Goal: Information Seeking & Learning: Learn about a topic

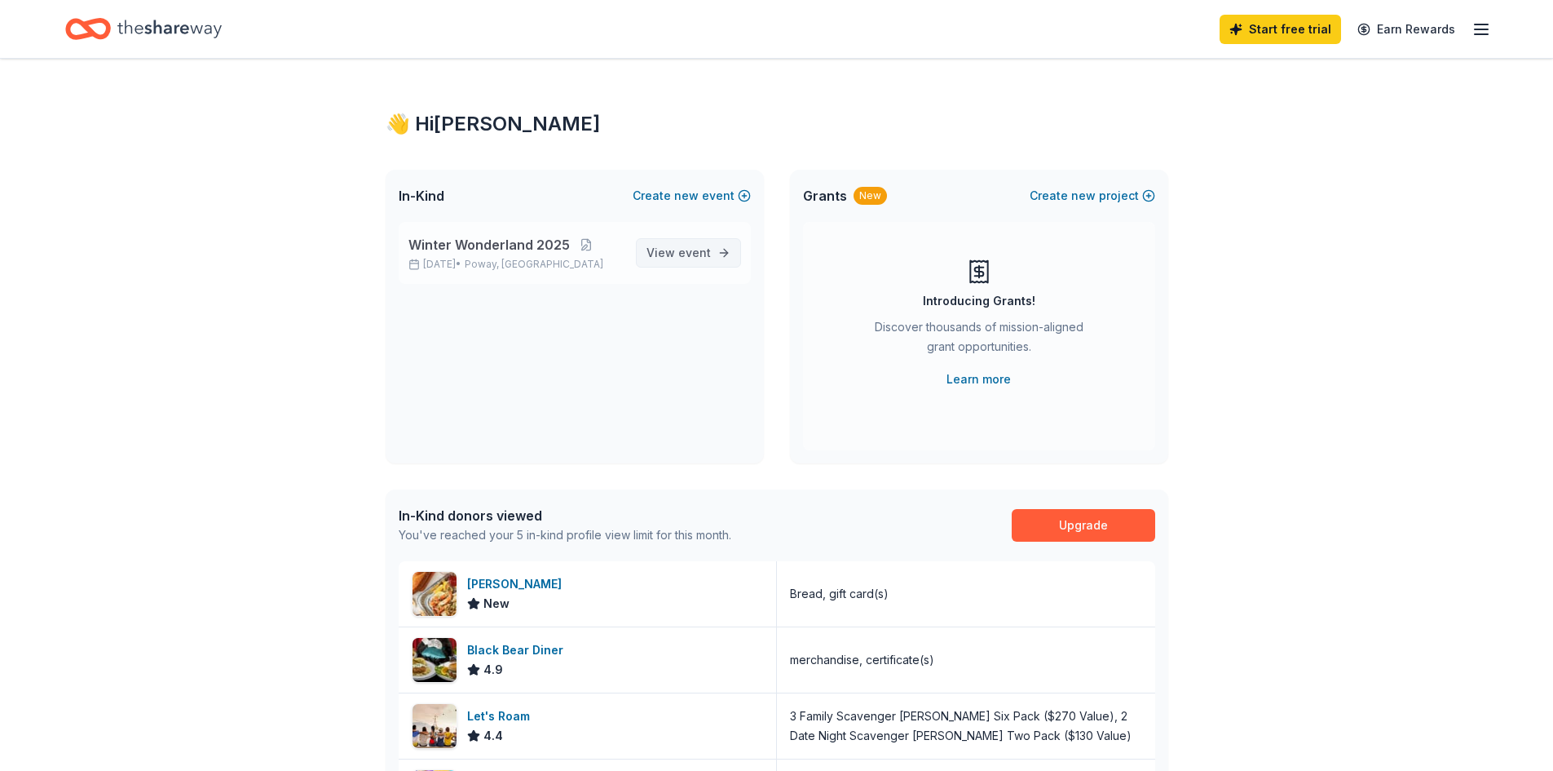
click at [673, 256] on span "View event" at bounding box center [679, 253] width 64 height 20
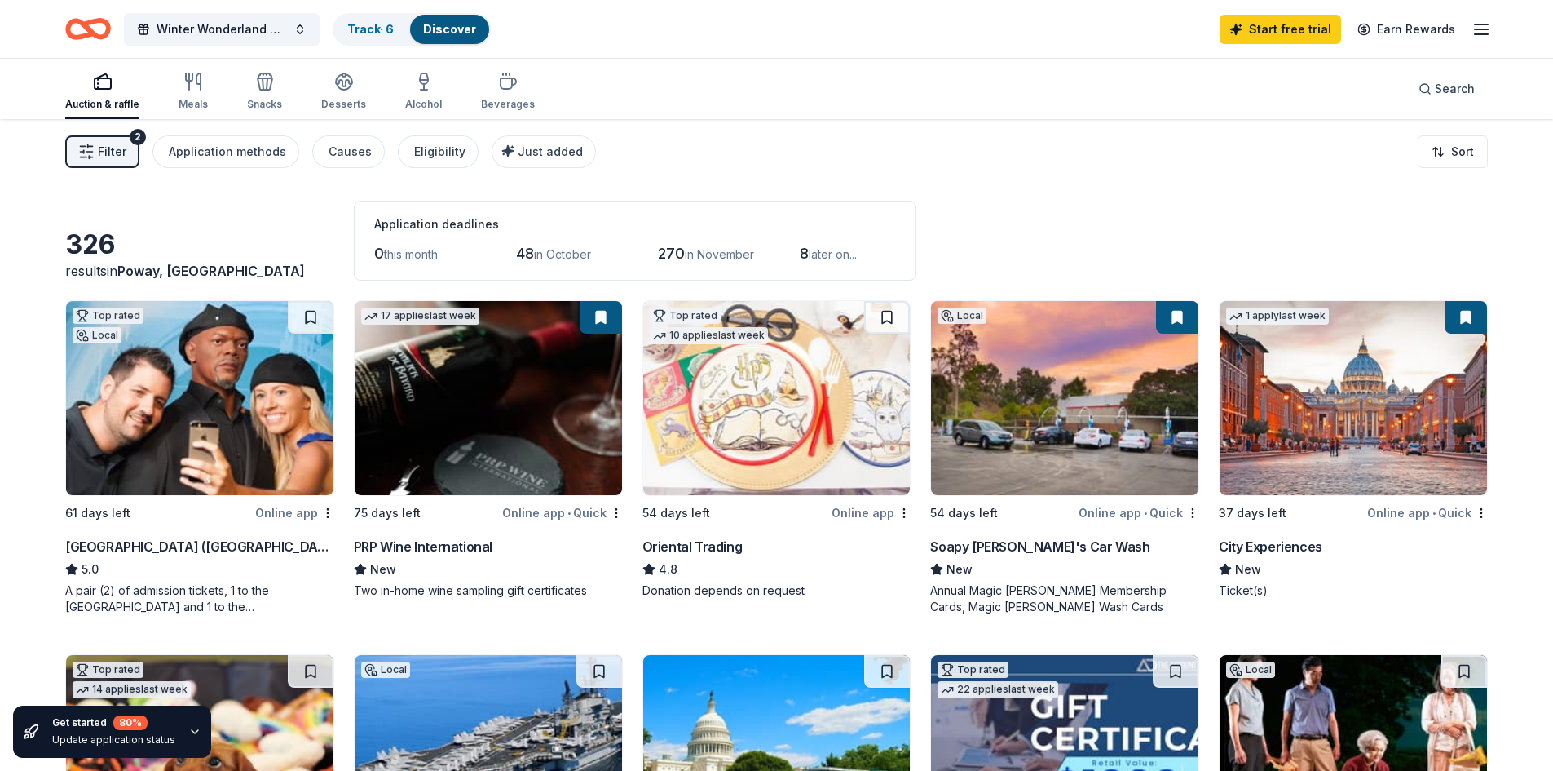
click at [114, 148] on span "Filter" at bounding box center [112, 152] width 29 height 20
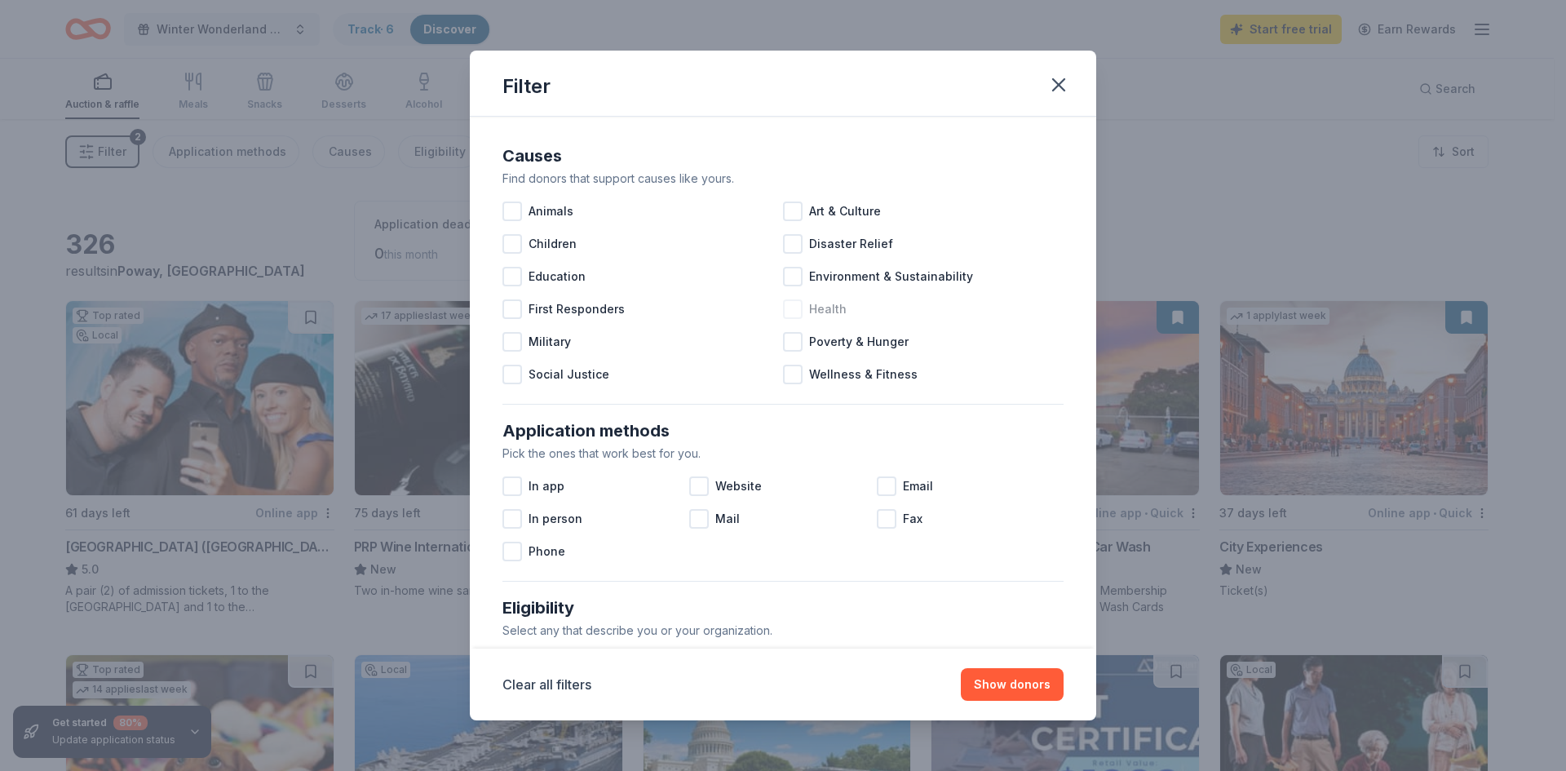
click at [785, 308] on div at bounding box center [793, 309] width 20 height 20
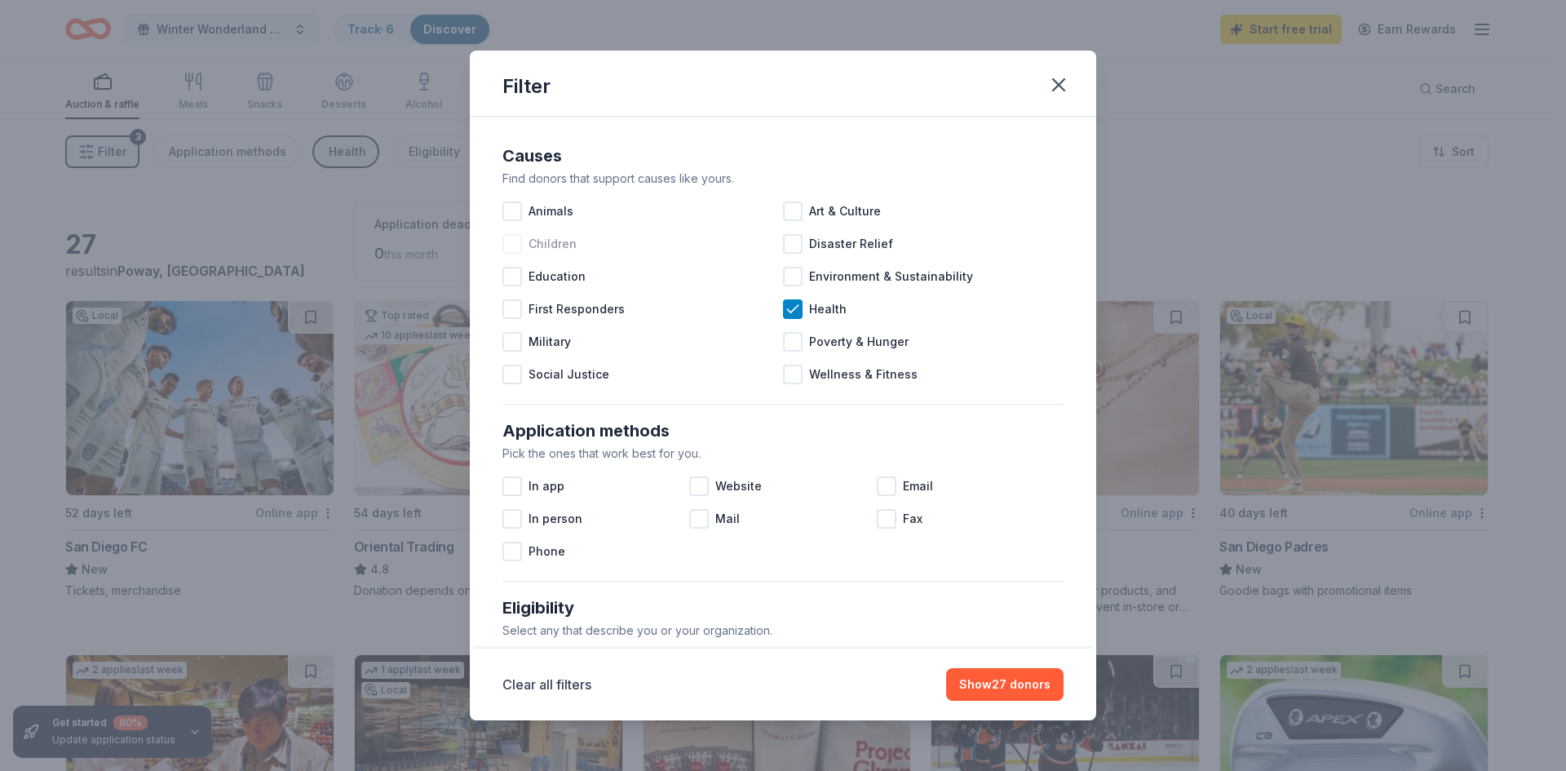
click at [519, 244] on div at bounding box center [512, 244] width 20 height 20
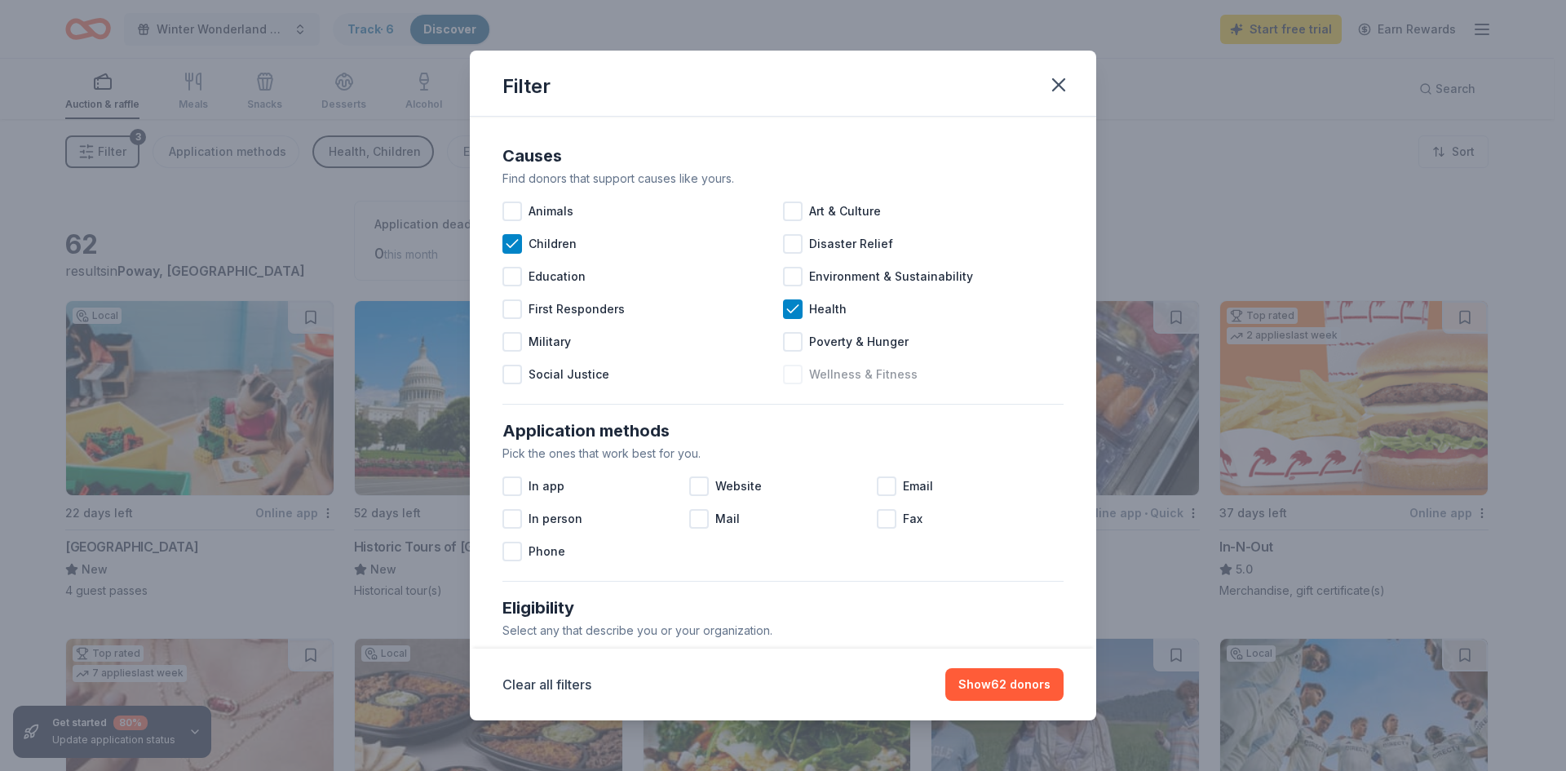
click at [783, 373] on div at bounding box center [793, 375] width 20 height 20
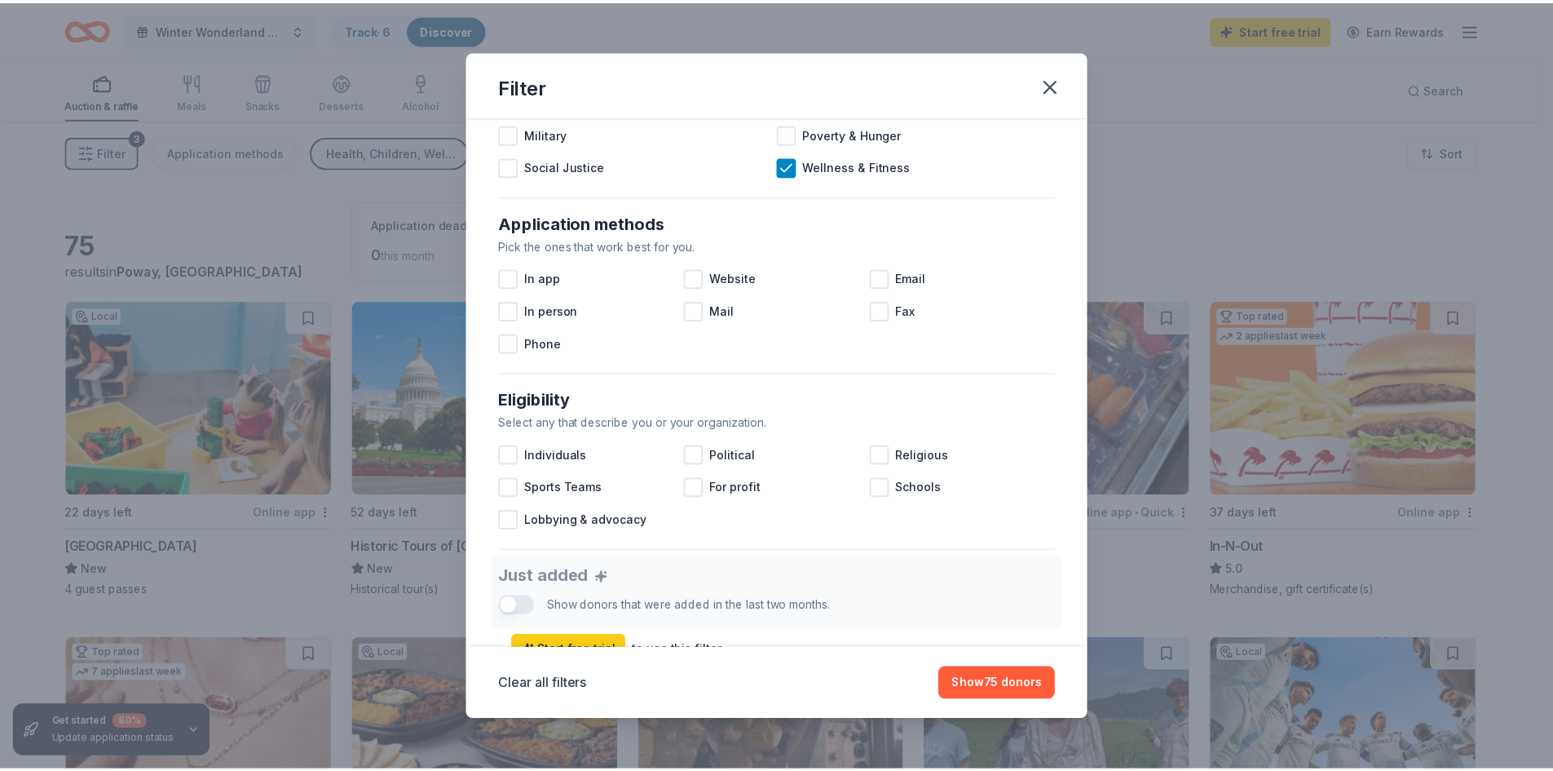
scroll to position [245, 0]
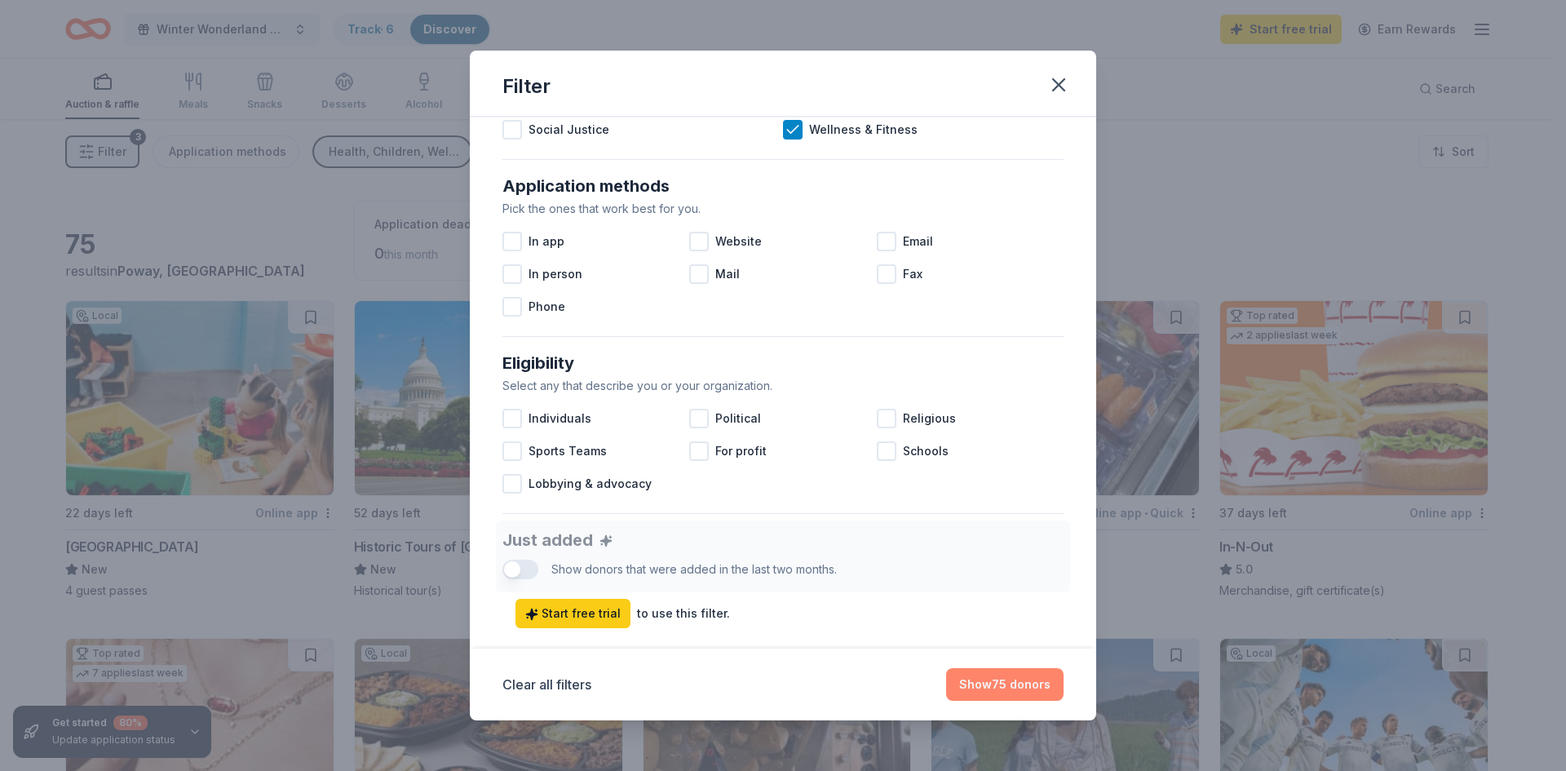
click at [1002, 680] on button "Show 75 donors" at bounding box center [1004, 684] width 117 height 33
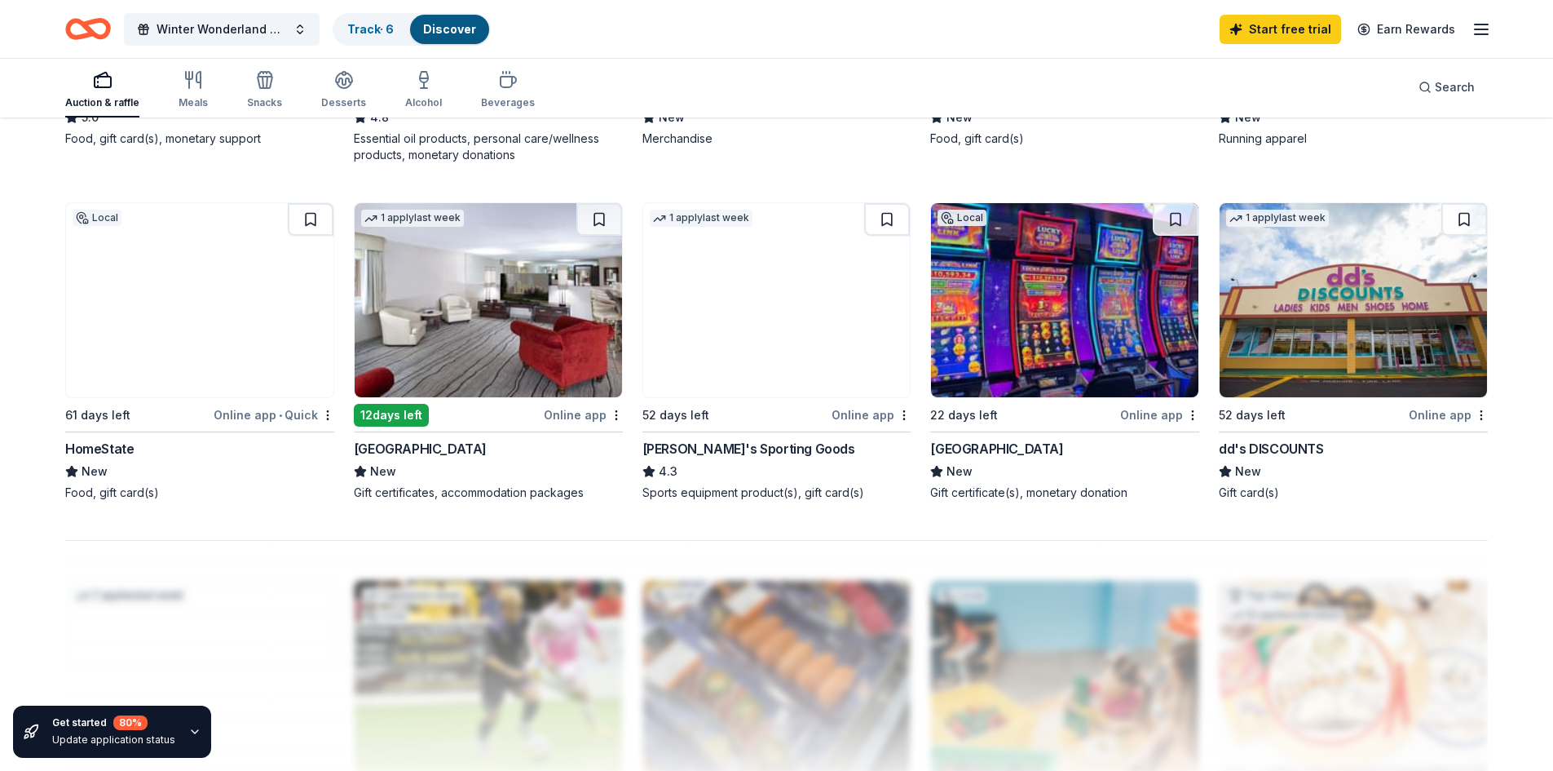
scroll to position [1142, 0]
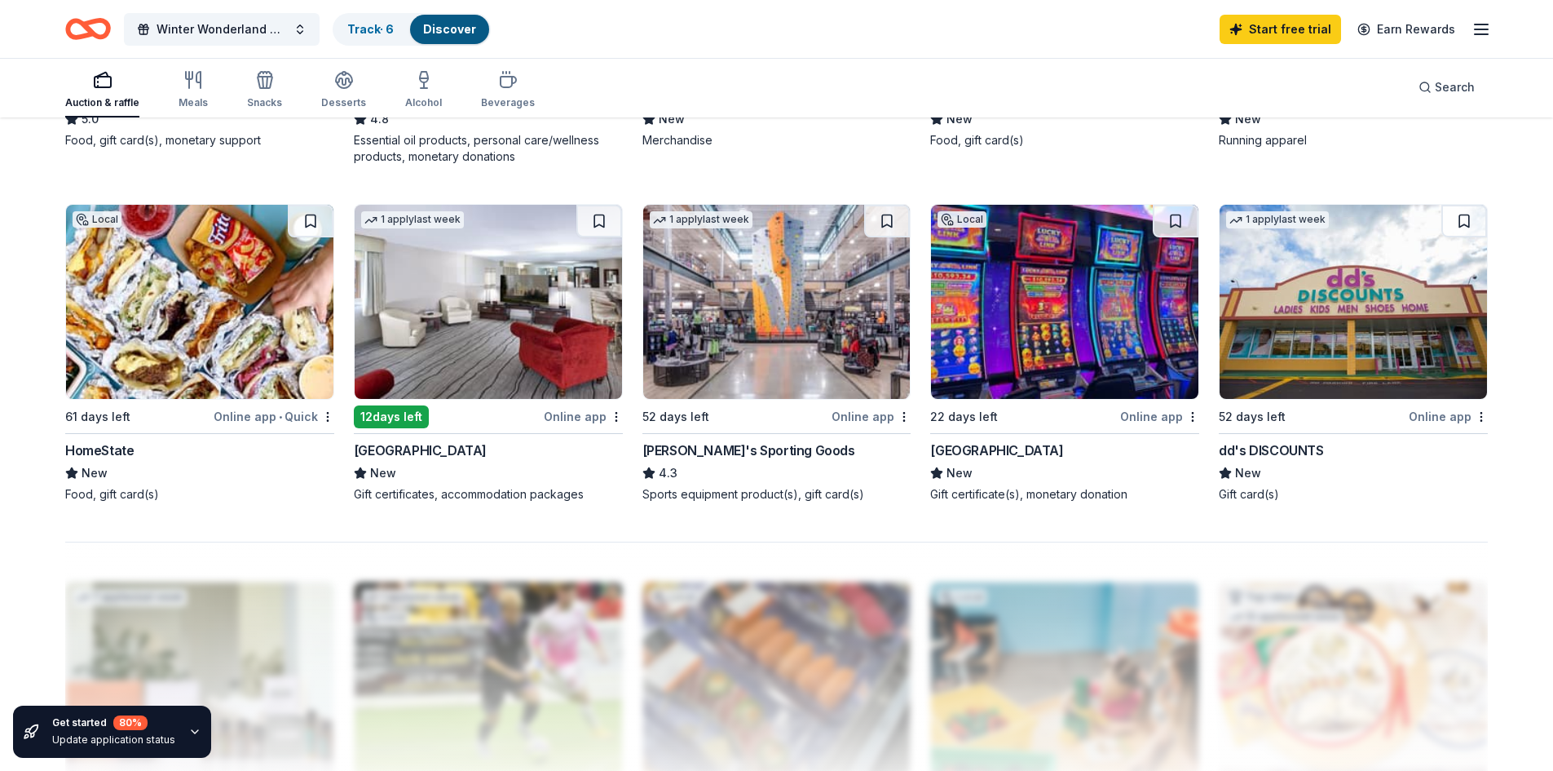
click at [776, 440] on div "[PERSON_NAME]'s Sporting Goods" at bounding box center [777, 450] width 269 height 20
click at [997, 449] on div "Barona Resort & Casino" at bounding box center [996, 450] width 133 height 20
click at [1477, 32] on icon "button" at bounding box center [1482, 30] width 20 height 20
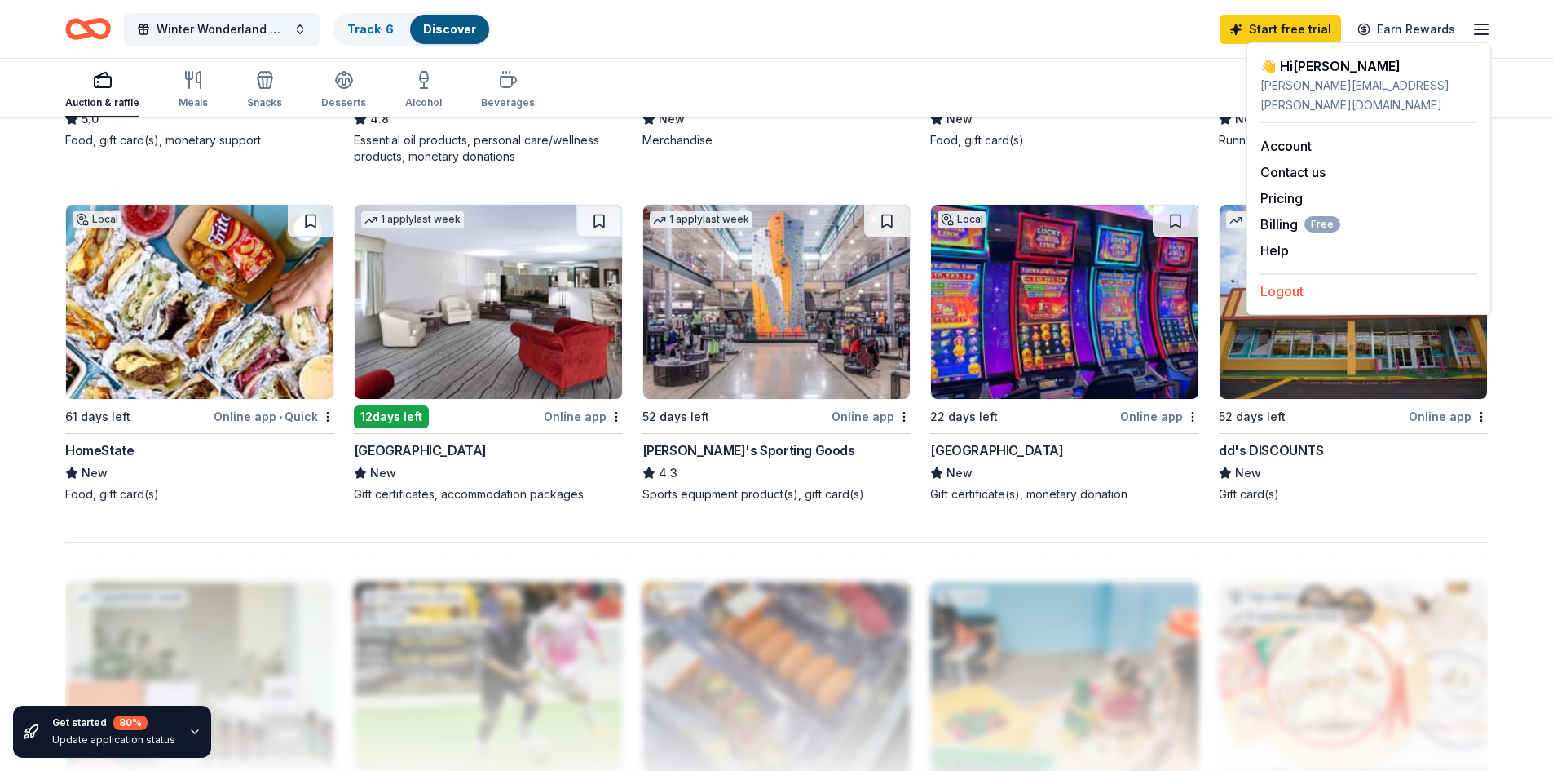
click at [1289, 281] on button "Logout" at bounding box center [1282, 291] width 43 height 20
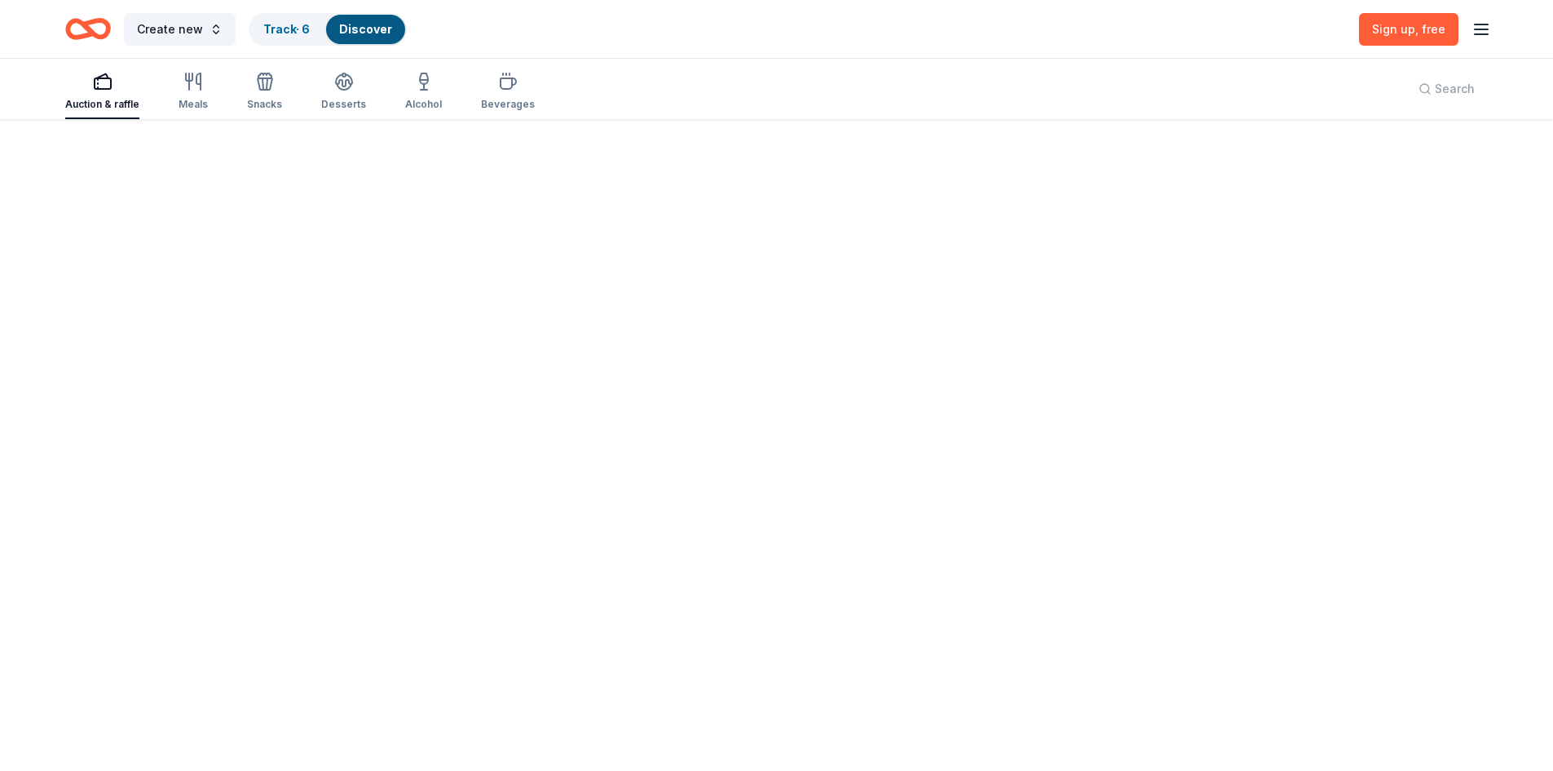
scroll to position [0, 0]
